Goal: Check status: Check status

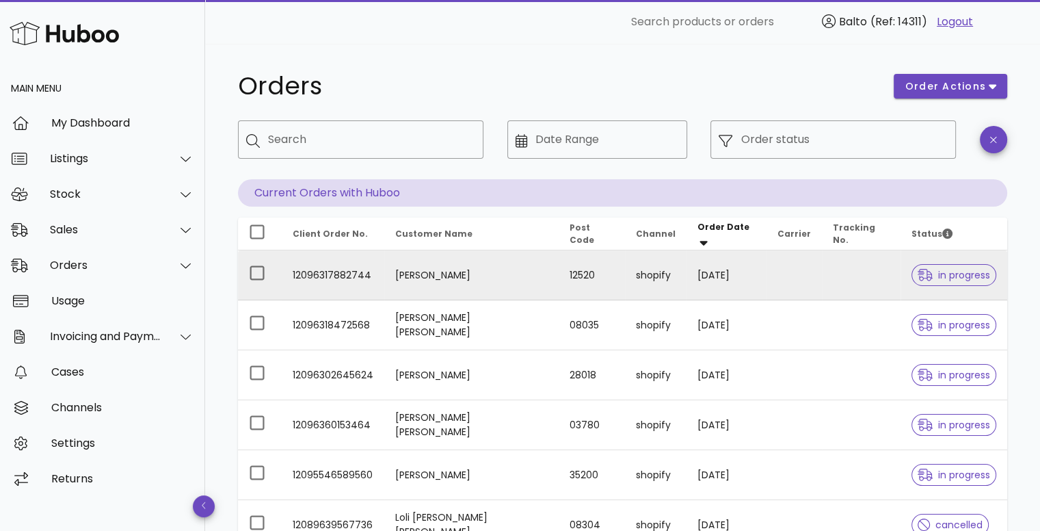
click at [359, 278] on td "12096317882744" at bounding box center [333, 275] width 103 height 50
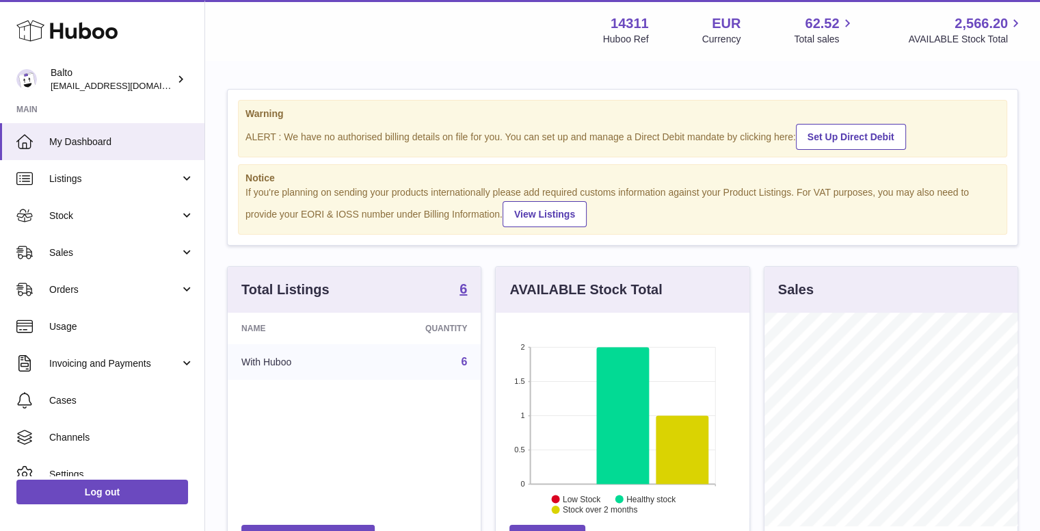
scroll to position [213, 254]
click at [102, 286] on span "Orders" at bounding box center [114, 289] width 131 height 13
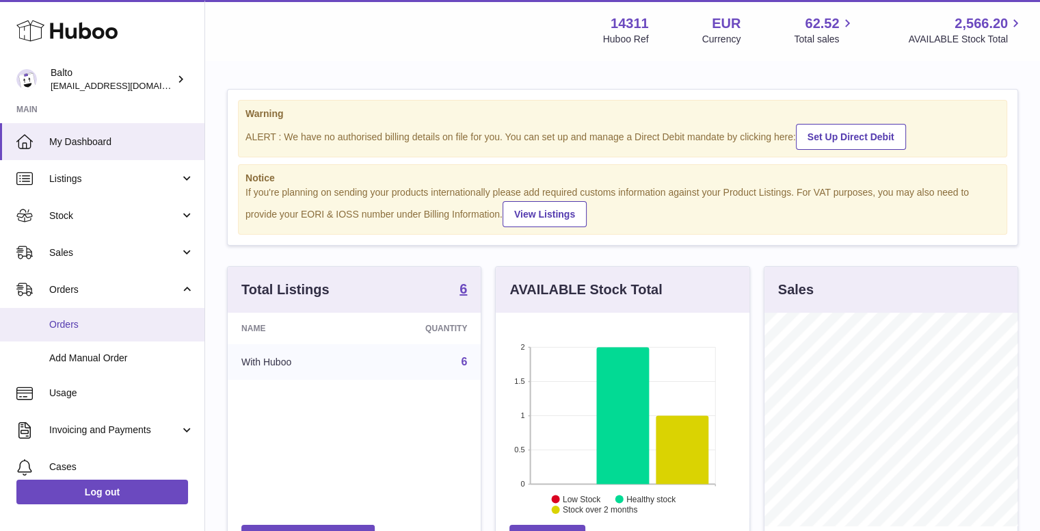
click at [118, 326] on span "Orders" at bounding box center [121, 324] width 145 height 13
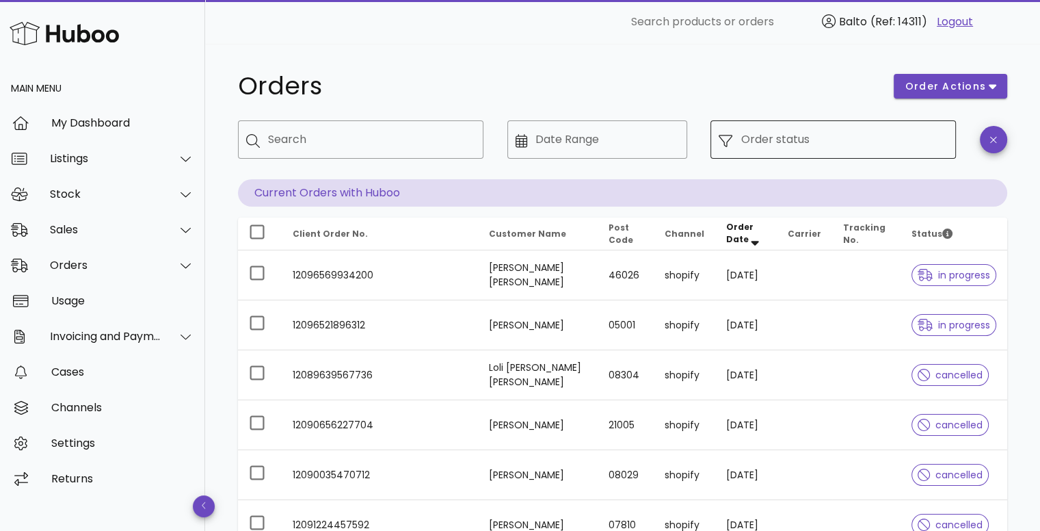
click at [888, 135] on input "Order status" at bounding box center [844, 140] width 207 height 22
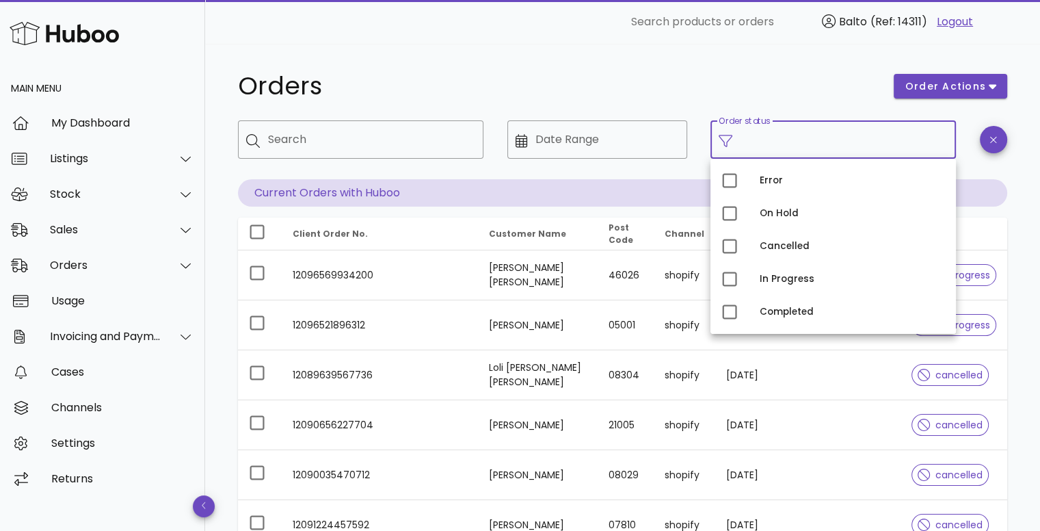
click at [684, 174] on div "​ Date Range" at bounding box center [597, 149] width 180 height 59
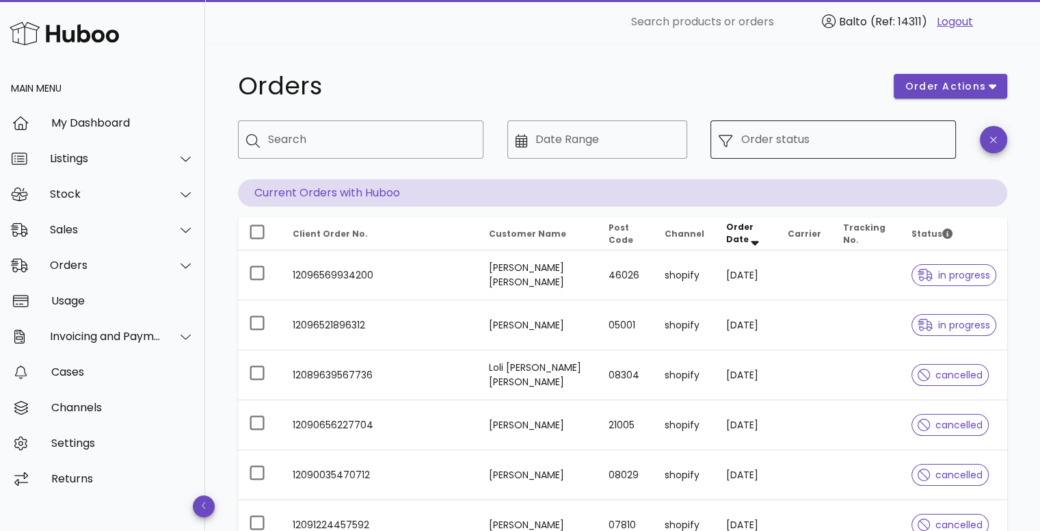
click at [773, 148] on input "Order status" at bounding box center [844, 140] width 207 height 22
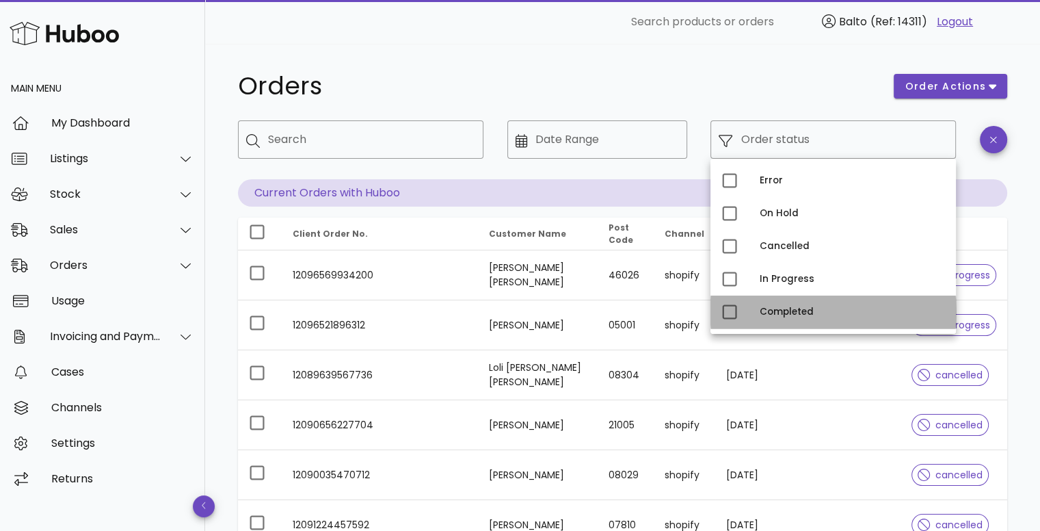
click at [783, 304] on div "Completed" at bounding box center [852, 312] width 185 height 22
type input "**********"
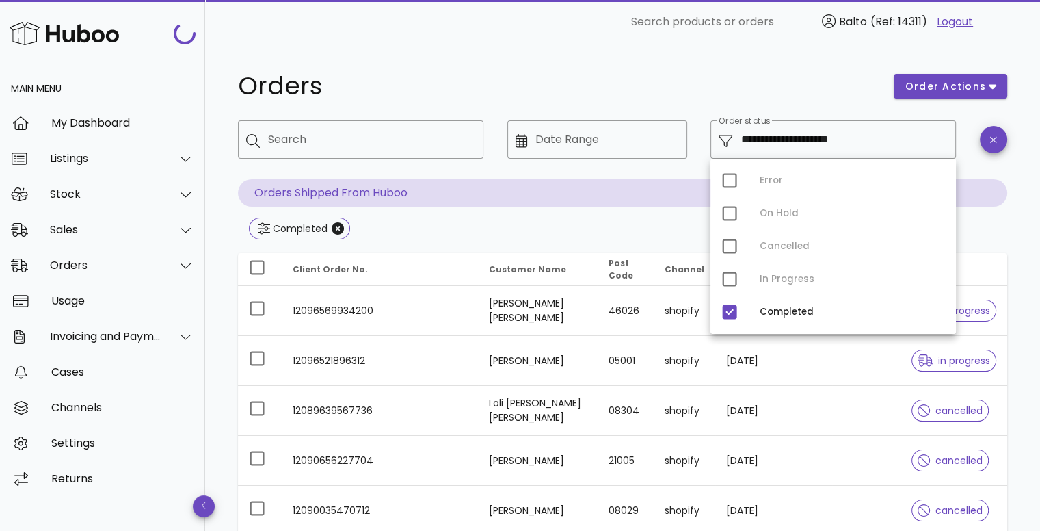
click at [693, 84] on h1 "Orders" at bounding box center [557, 86] width 639 height 25
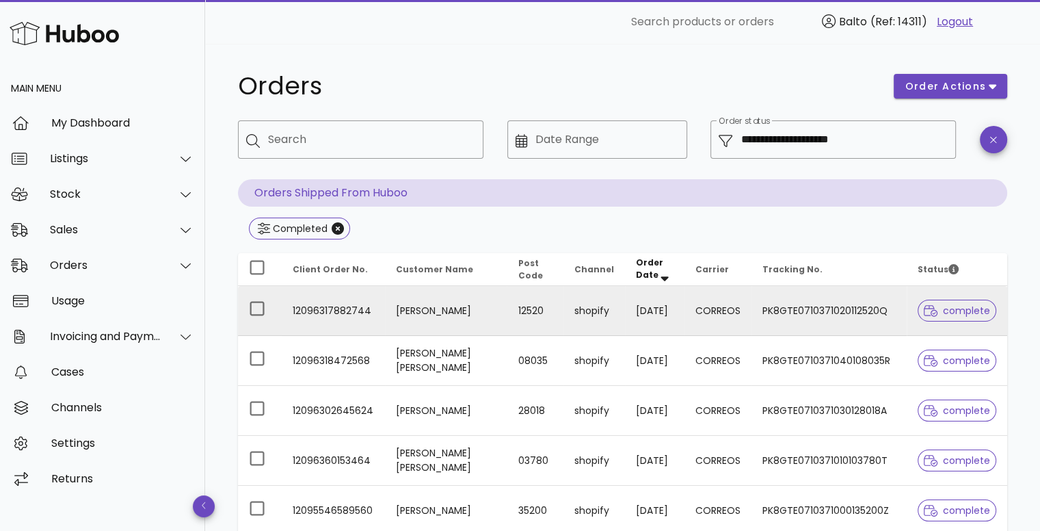
click at [309, 310] on td "12096317882744" at bounding box center [333, 311] width 103 height 50
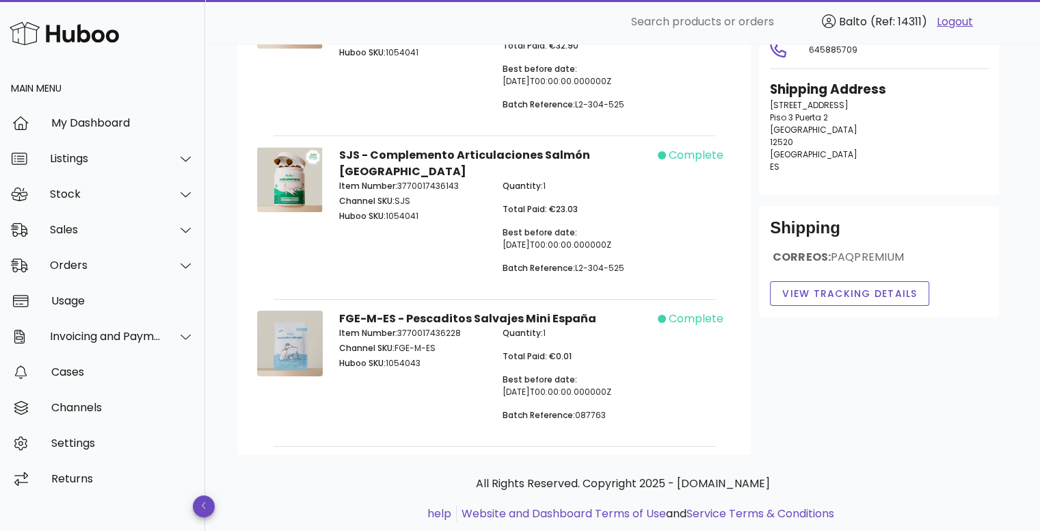
scroll to position [179, 0]
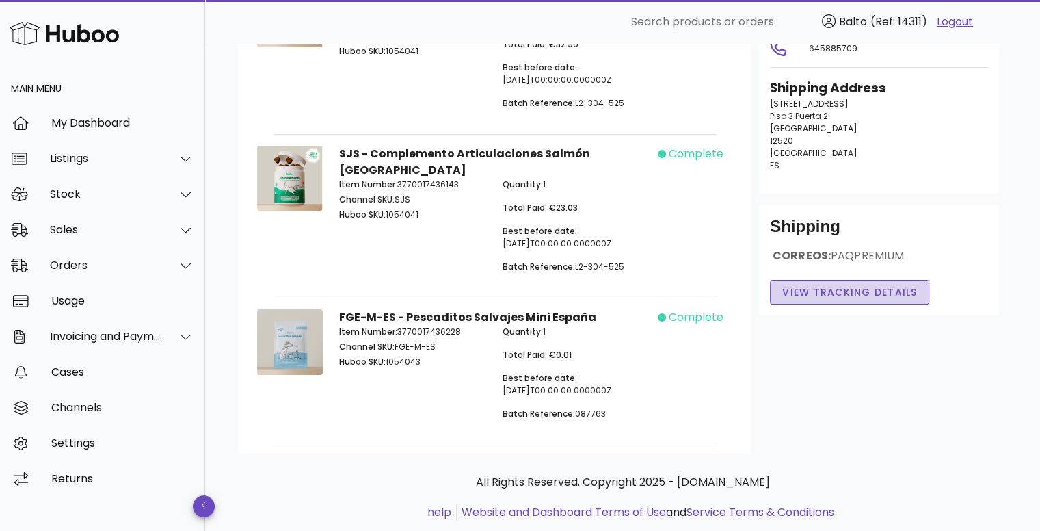
click at [844, 289] on span "View Tracking details" at bounding box center [850, 292] width 136 height 14
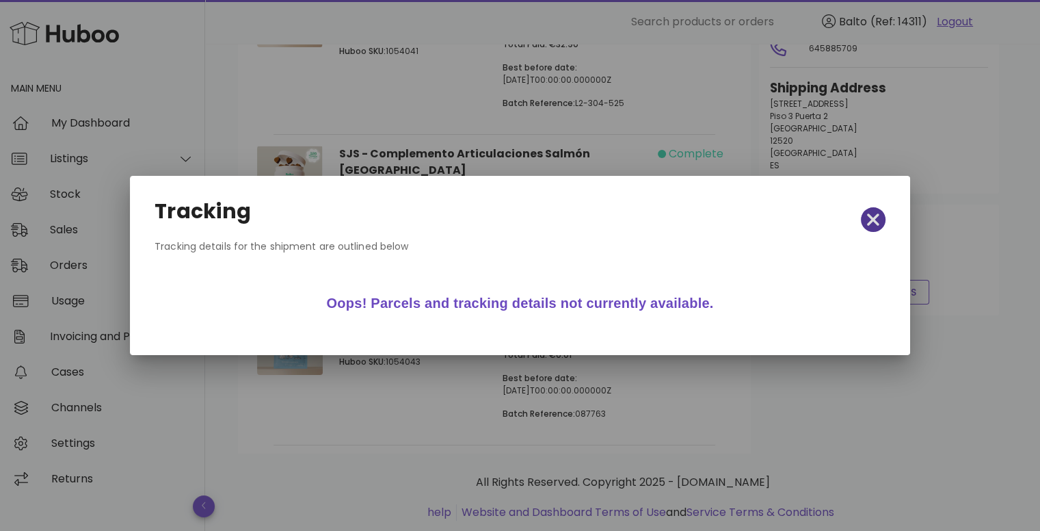
click at [880, 222] on span "button" at bounding box center [873, 219] width 25 height 19
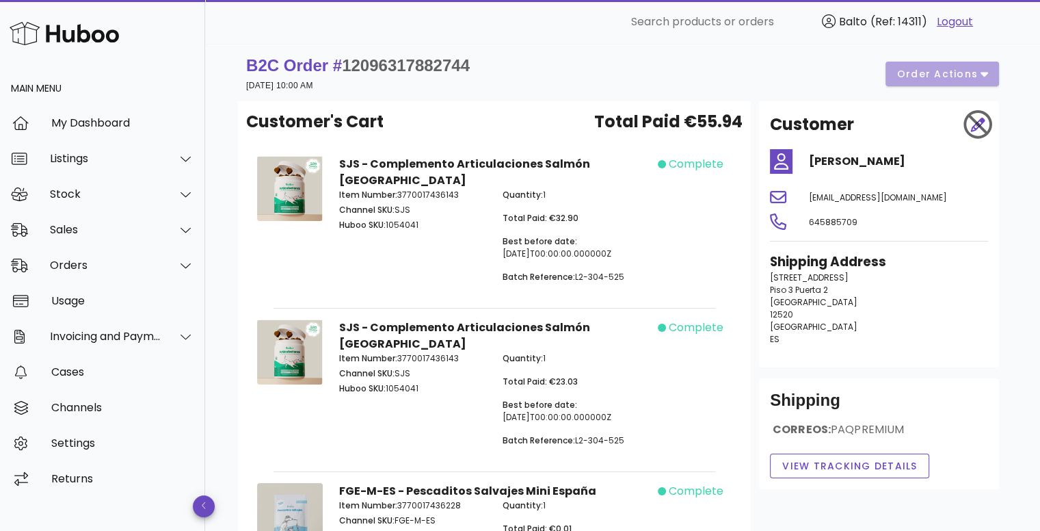
scroll to position [0, 0]
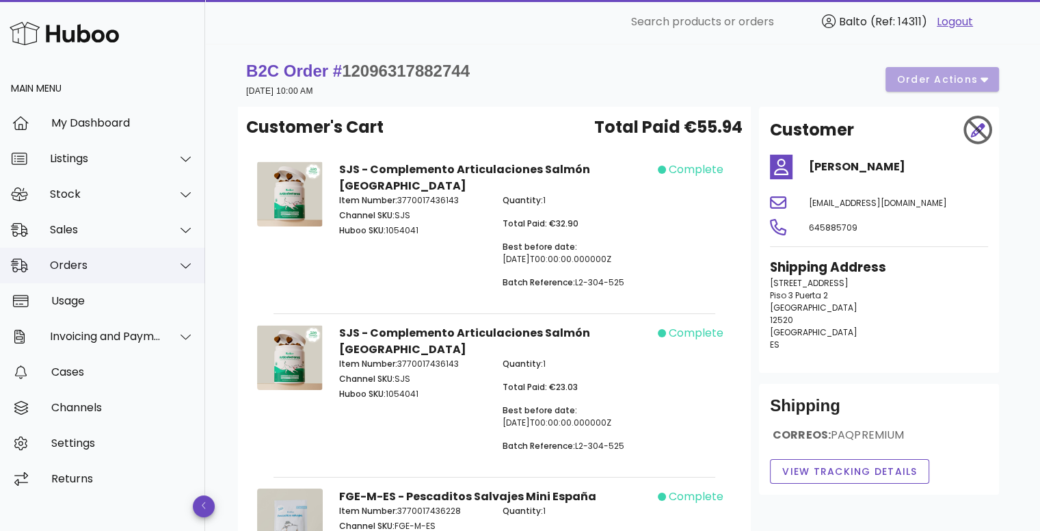
click at [122, 276] on div "Orders" at bounding box center [102, 266] width 205 height 36
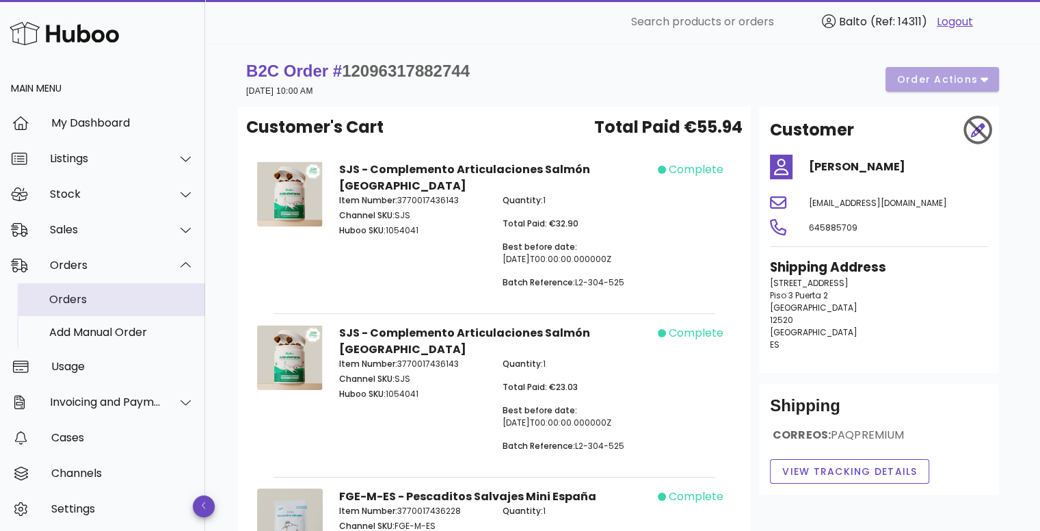
click at [112, 302] on div "Orders" at bounding box center [121, 299] width 145 height 13
